Goal: Task Accomplishment & Management: Complete application form

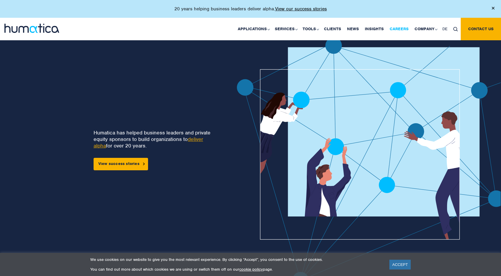
click at [392, 30] on link "Careers" at bounding box center [398, 29] width 25 height 22
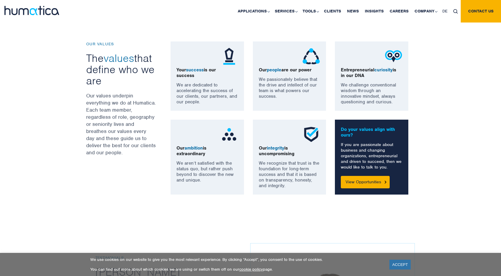
scroll to position [444, 0]
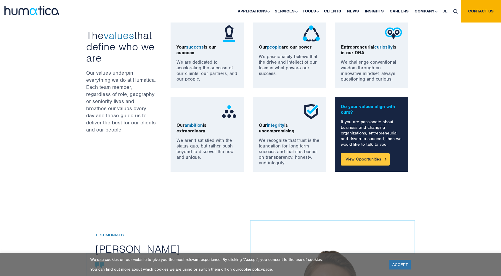
click at [375, 159] on link "View Opportunities" at bounding box center [365, 159] width 49 height 12
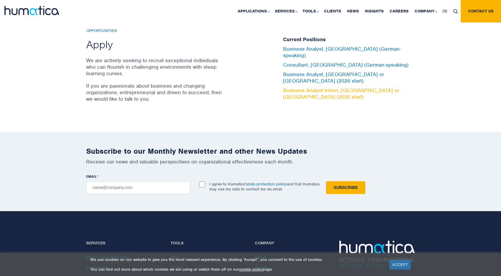
click at [304, 87] on link "Business Analyst Intern, [GEOGRAPHIC_DATA] or [GEOGRAPHIC_DATA] (2026 start)" at bounding box center [341, 93] width 116 height 13
